Goal: Find specific page/section: Find specific page/section

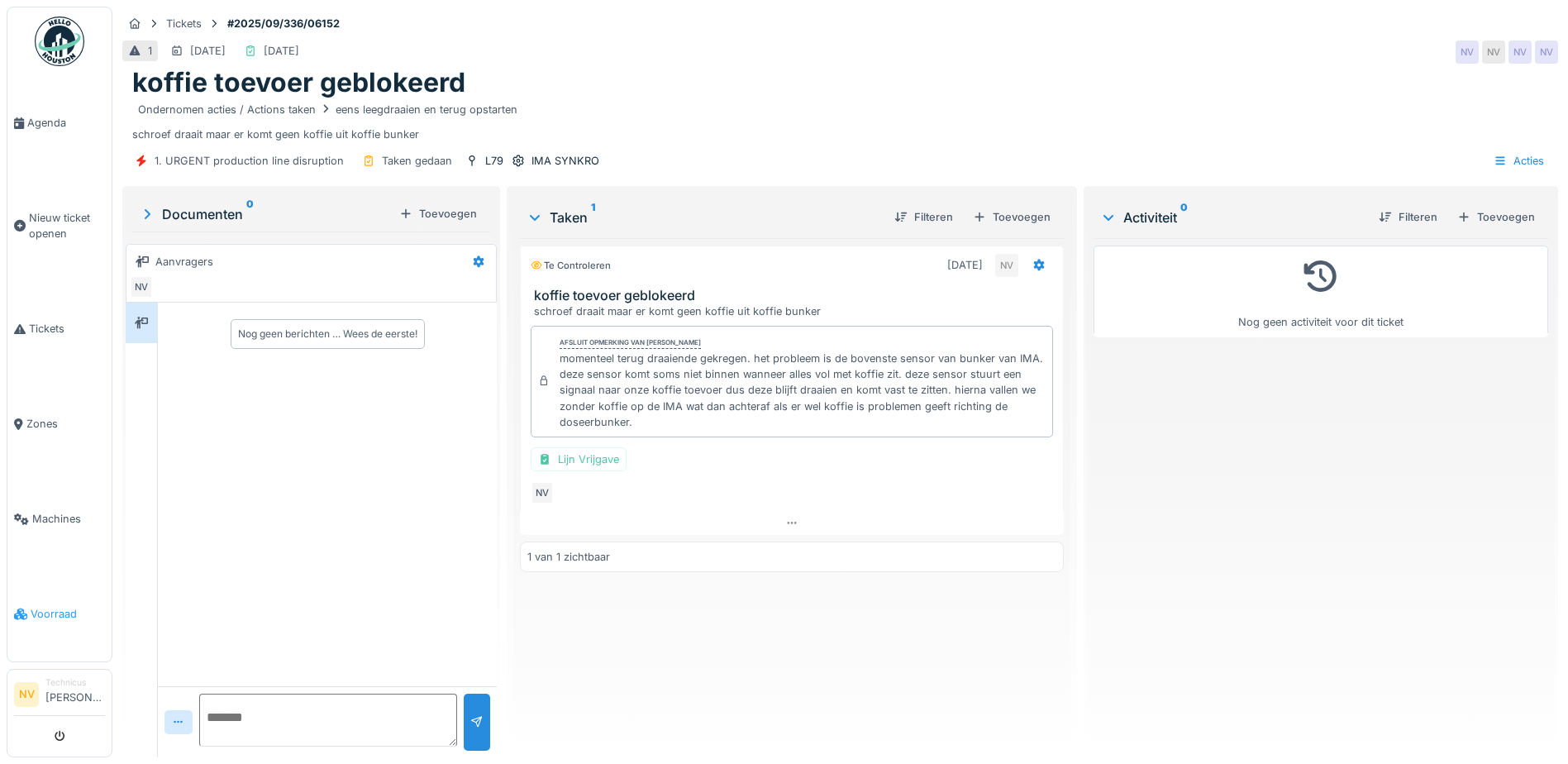
click at [46, 584] on span "Voorraad" at bounding box center [67, 613] width 74 height 16
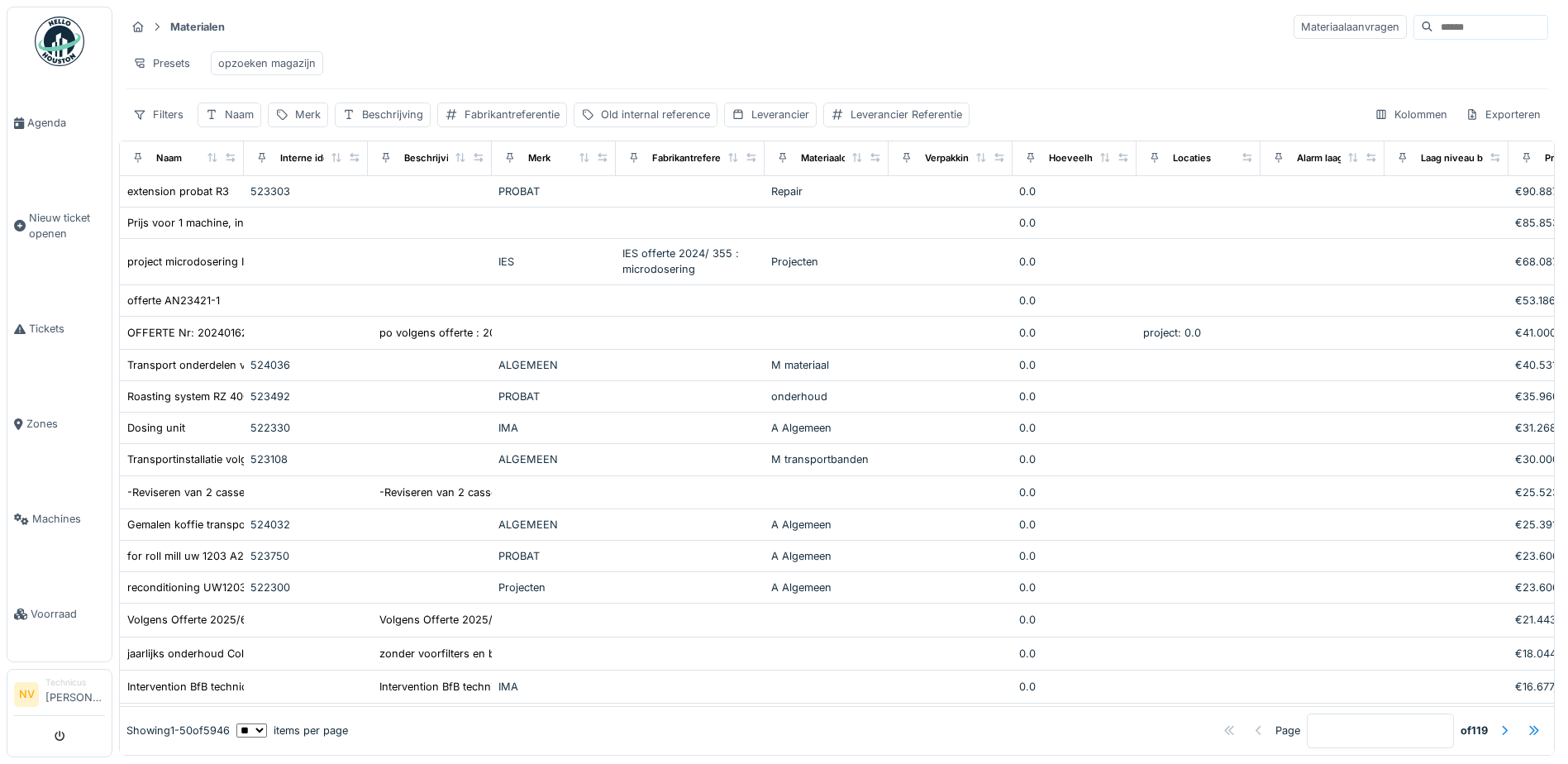
click at [1433, 29] on input at bounding box center [1490, 27] width 114 height 23
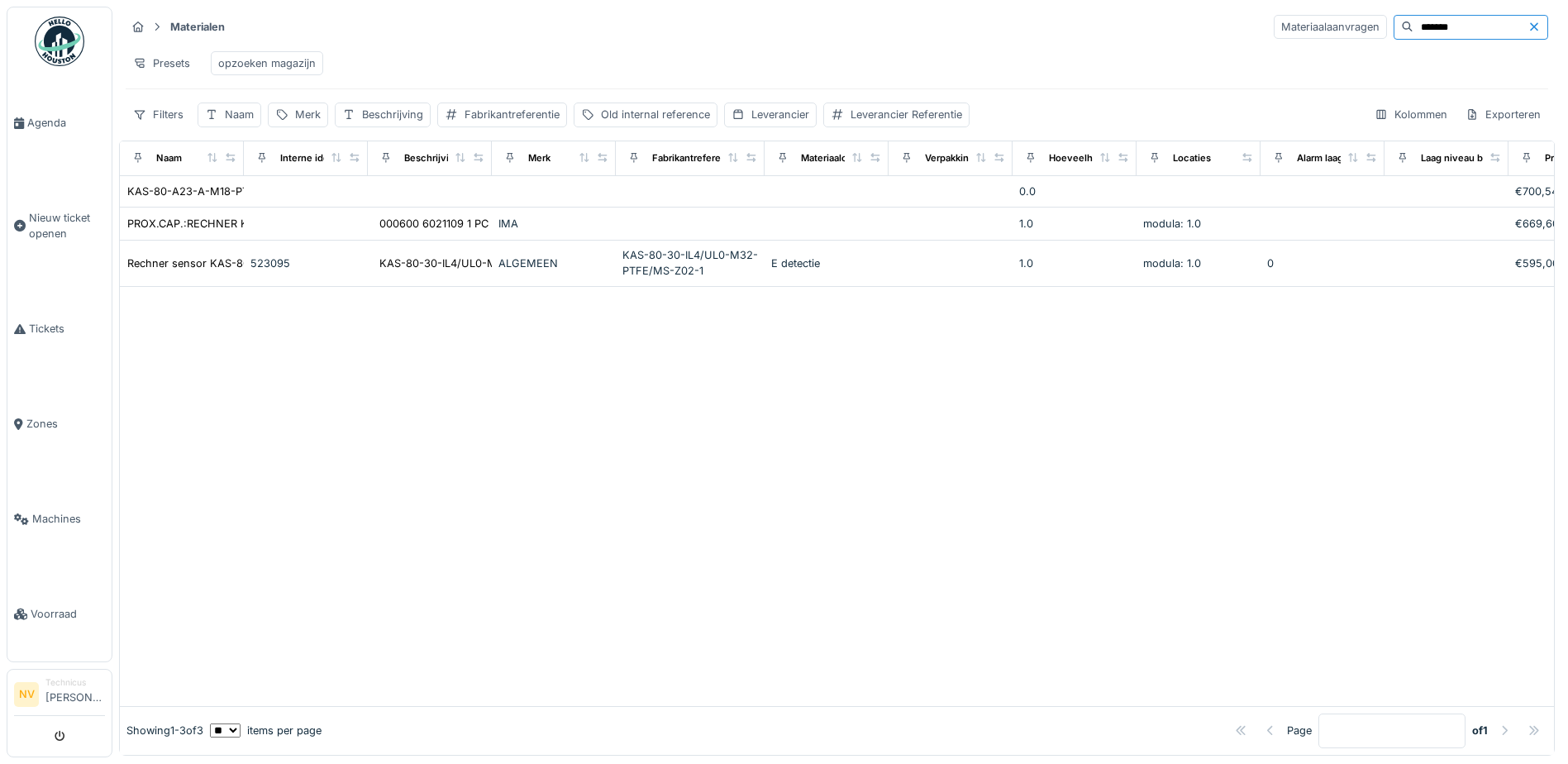
type input "*******"
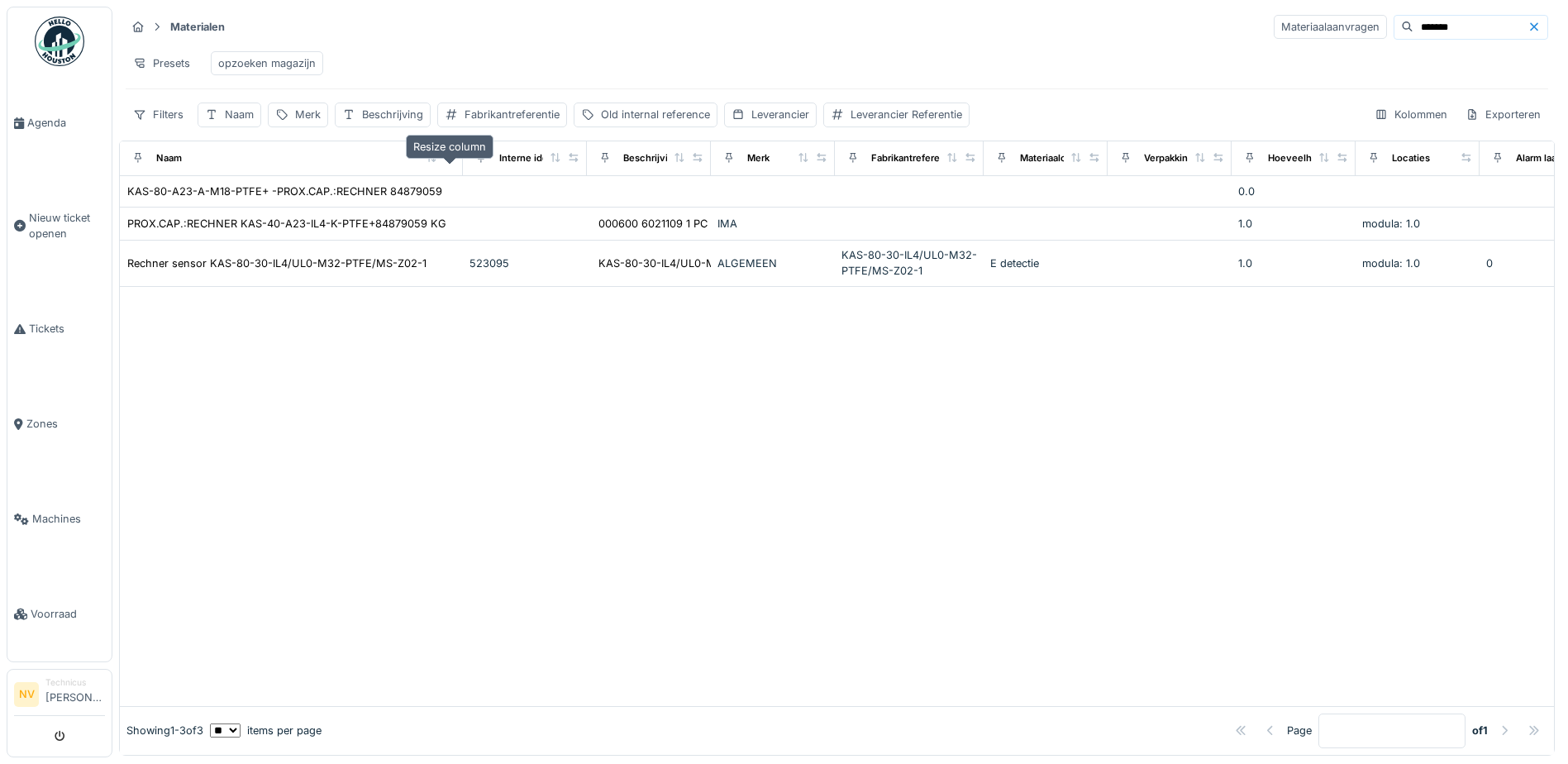
drag, startPoint x: 230, startPoint y: 166, endPoint x: 450, endPoint y: 173, distance: 220.1
click at [450, 162] on icon at bounding box center [449, 157] width 11 height 9
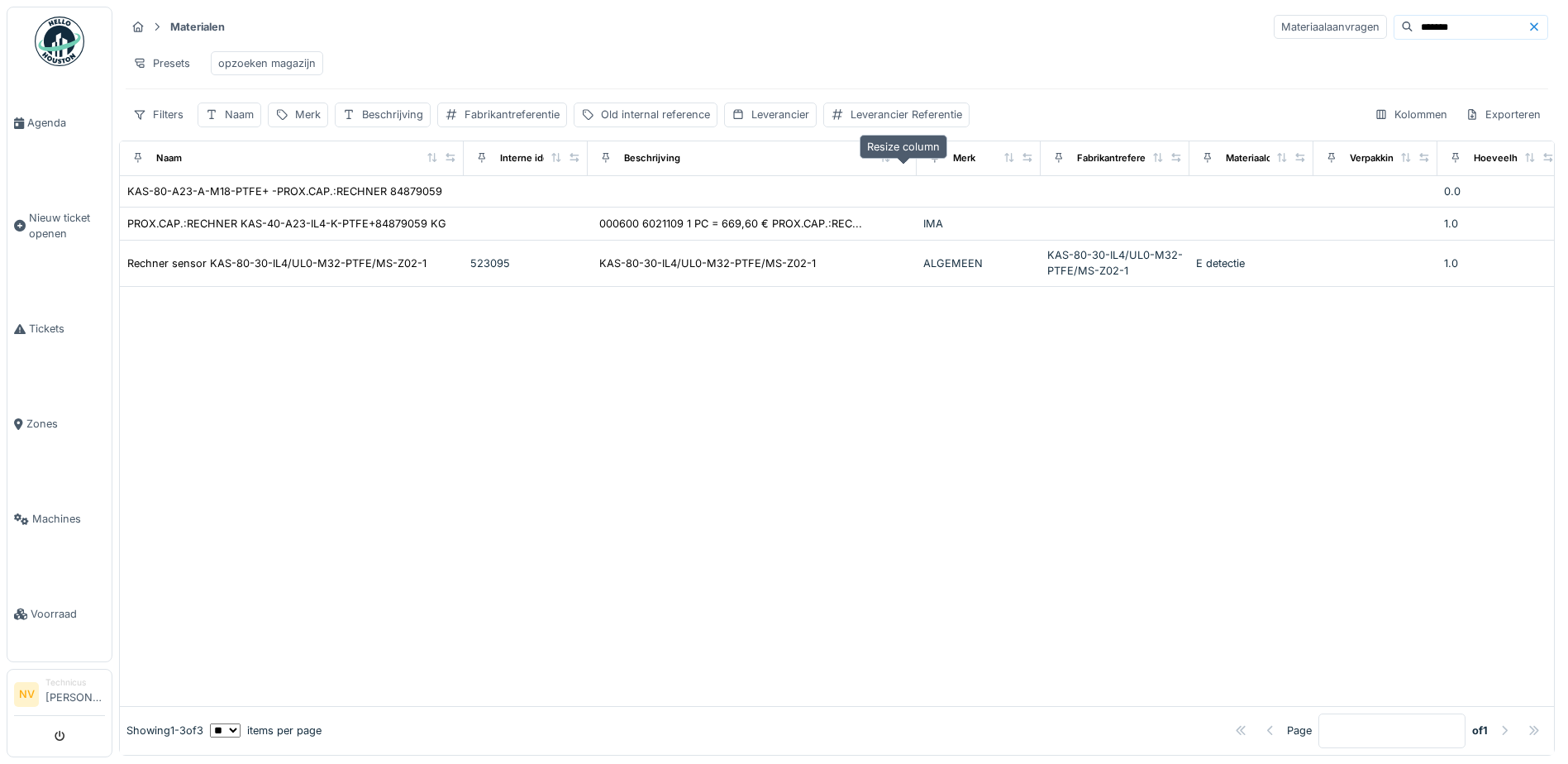
drag, startPoint x: 698, startPoint y: 168, endPoint x: 903, endPoint y: 169, distance: 205.0
click at [903, 162] on icon at bounding box center [903, 157] width 11 height 9
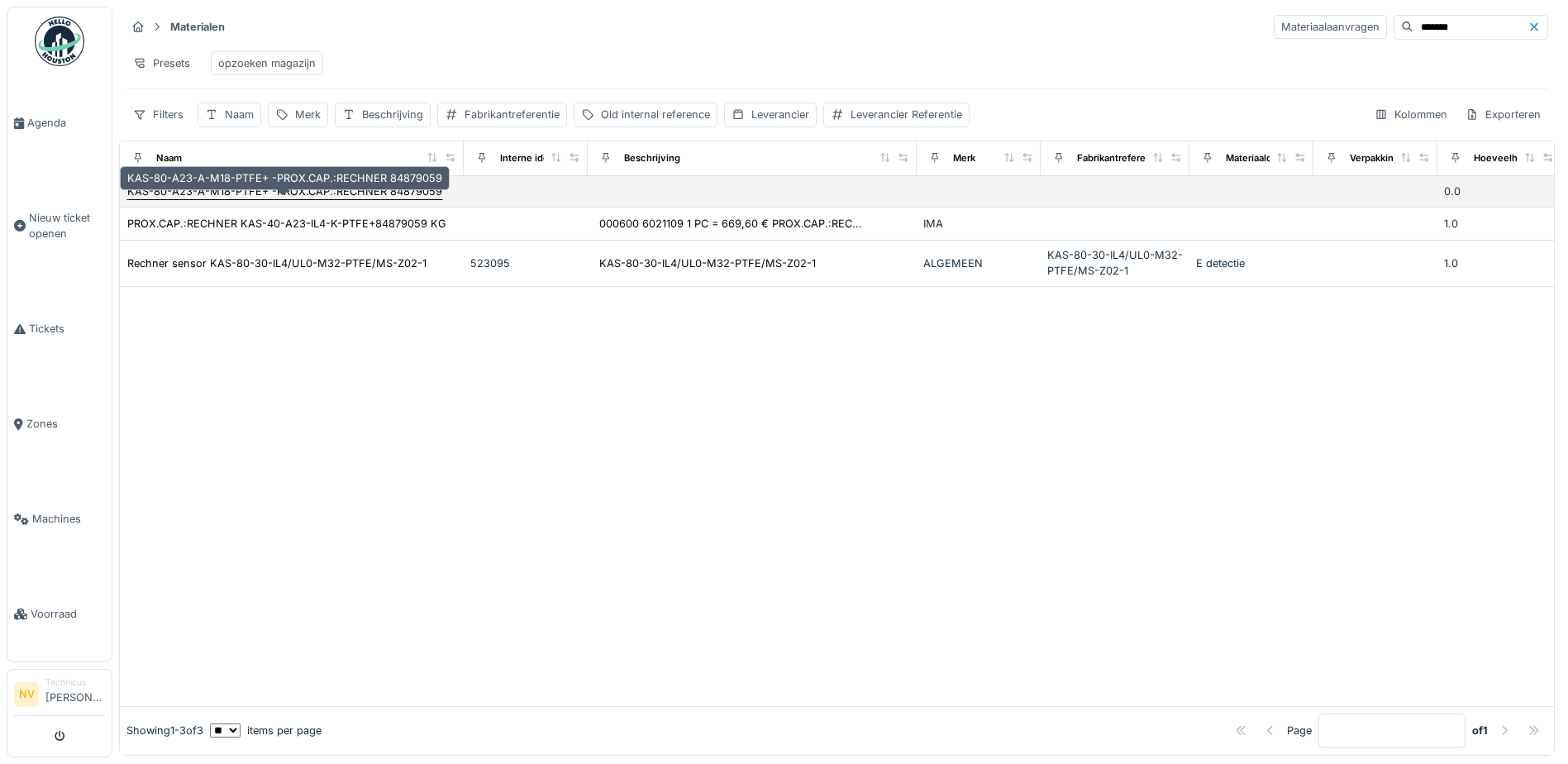
click at [236, 199] on div "KAS-80-A23-A-M18-PTFE+ -PROX.CAP.:RECHNER 84879059" at bounding box center [285, 191] width 315 height 16
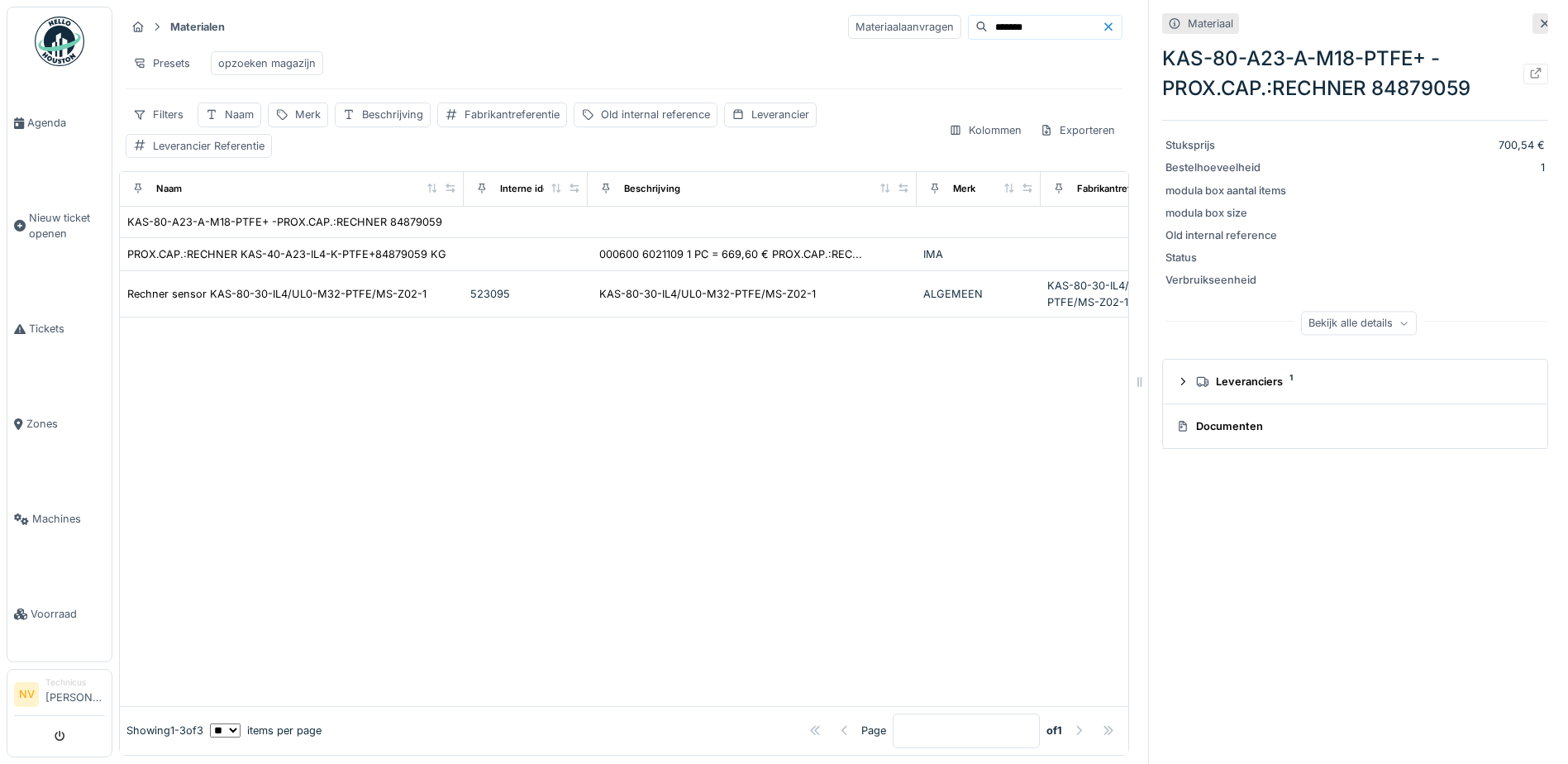
click at [1356, 325] on div "Bekijk alle details" at bounding box center [1358, 323] width 116 height 24
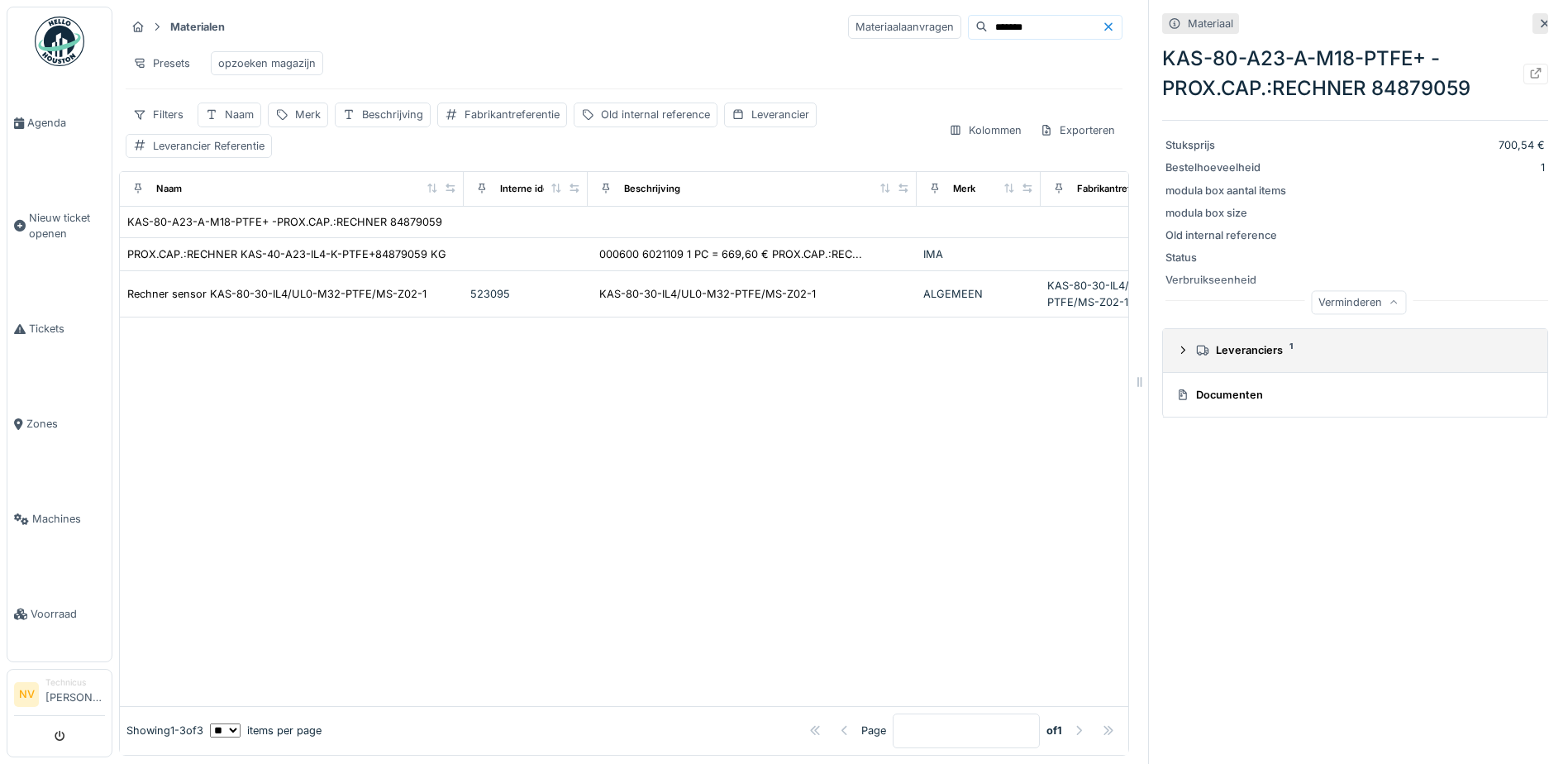
click at [1176, 351] on icon at bounding box center [1182, 349] width 13 height 10
